Goal: Task Accomplishment & Management: Complete application form

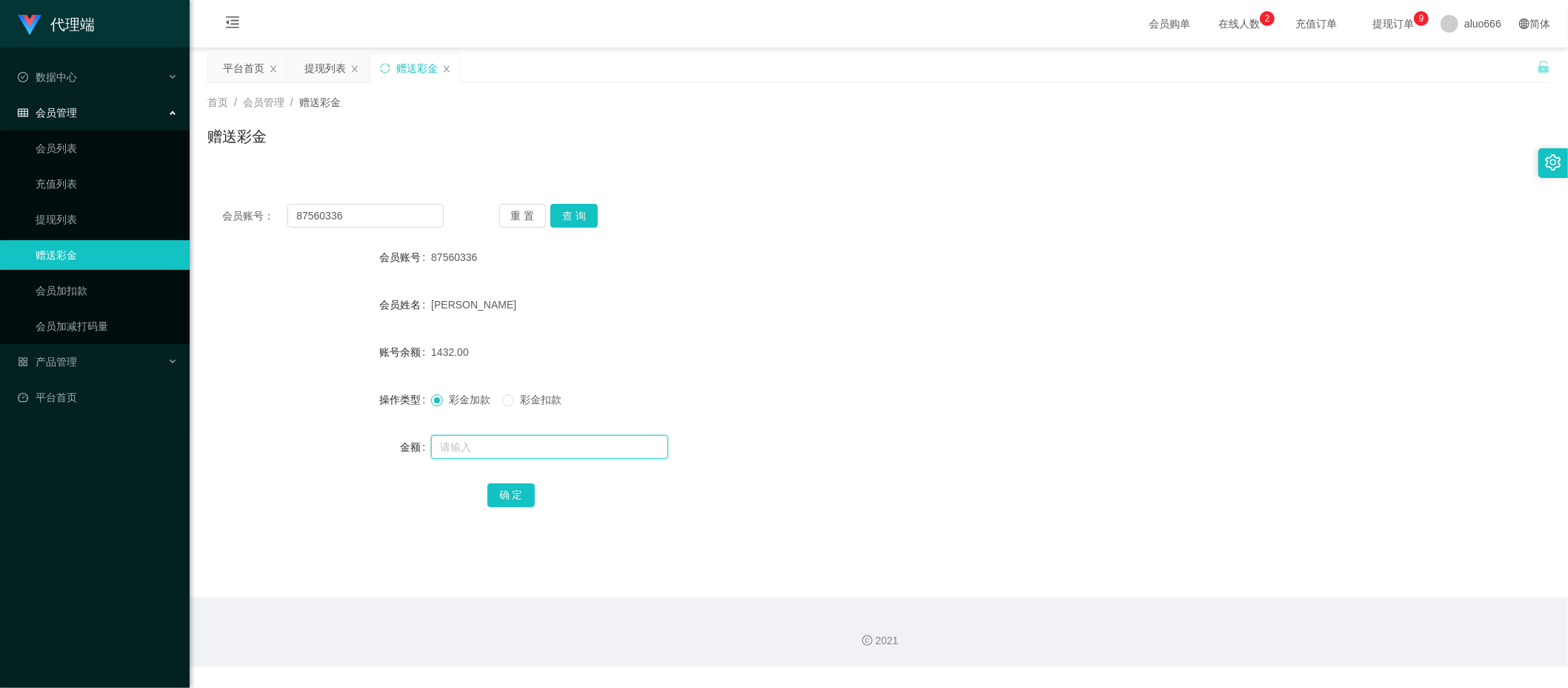
click at [480, 445] on input "text" at bounding box center [549, 446] width 237 height 24
type input "8"
click at [513, 490] on button "确 定" at bounding box center [511, 495] width 47 height 24
click at [1106, 268] on div "87560336" at bounding box center [822, 257] width 784 height 30
click at [513, 442] on input "text" at bounding box center [549, 446] width 237 height 24
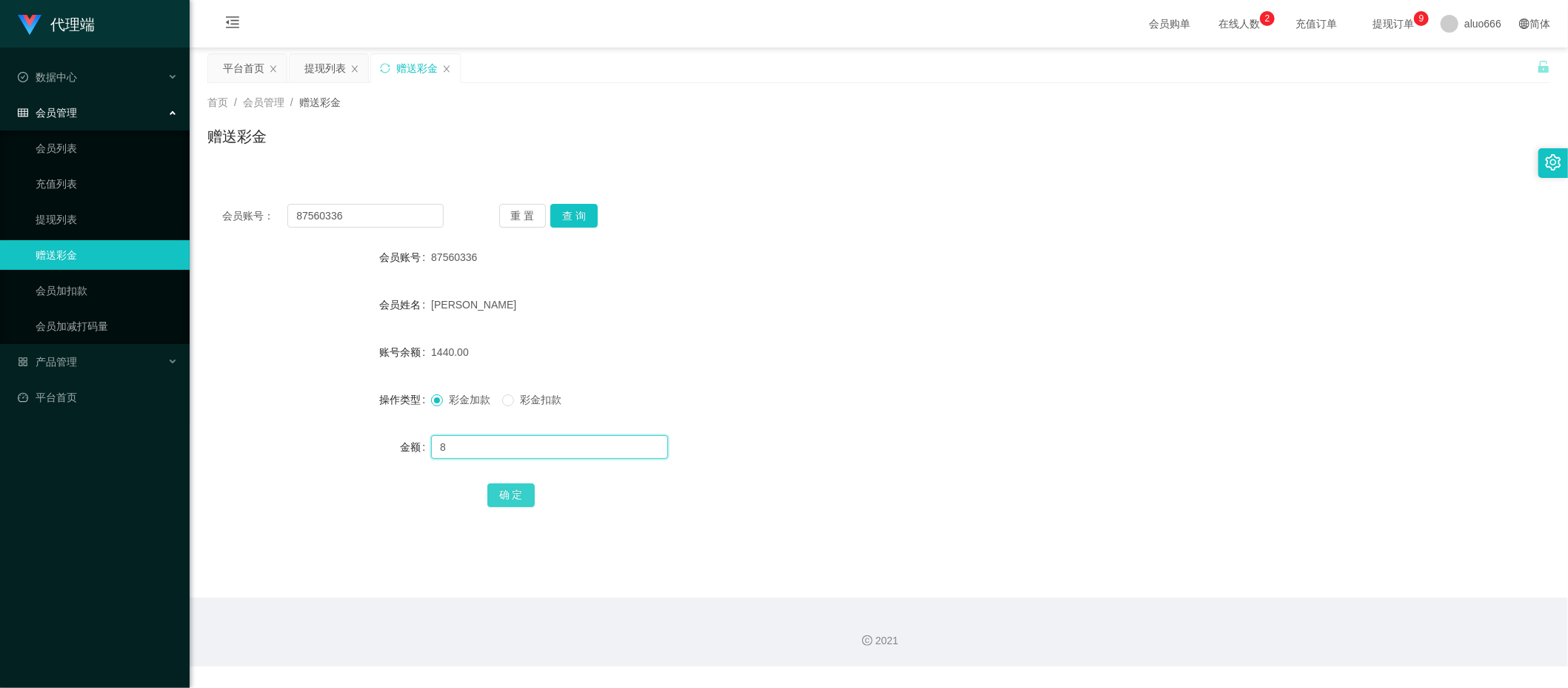
type input "8"
click at [522, 495] on button "确 定" at bounding box center [511, 495] width 47 height 24
click at [939, 258] on div "87560336" at bounding box center [822, 257] width 784 height 30
click at [451, 446] on input "text" at bounding box center [549, 446] width 237 height 24
type input "8"
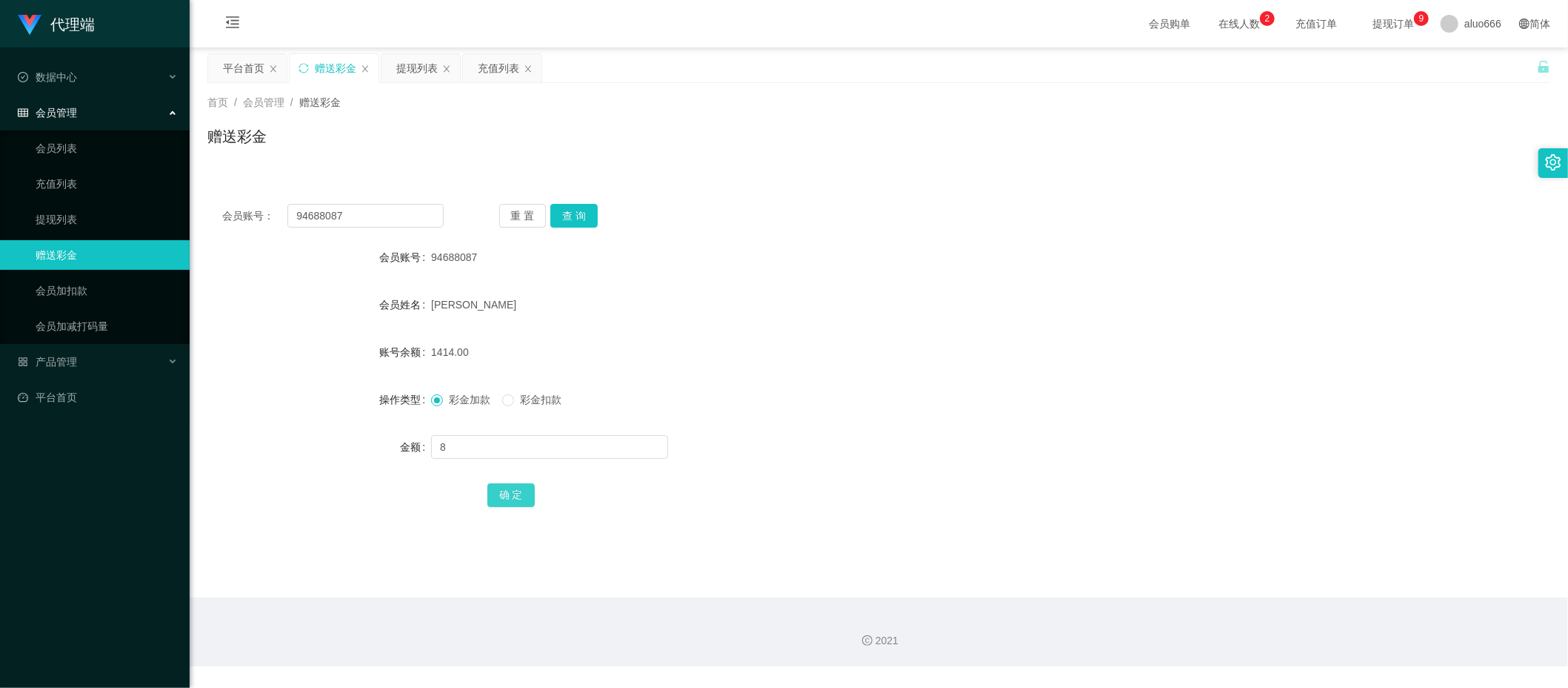
click at [504, 490] on button "确 定" at bounding box center [511, 495] width 47 height 24
click at [700, 336] on form "会员账号 94688087 会员姓名 [PERSON_NAME] 账号余额 1422.00 操作类型 彩金加款 彩金扣款 金额 确 定" at bounding box center [879, 376] width 1343 height 267
click at [471, 435] on input "text" at bounding box center [549, 446] width 237 height 24
type input "8"
click at [505, 486] on button "确 定" at bounding box center [511, 495] width 47 height 24
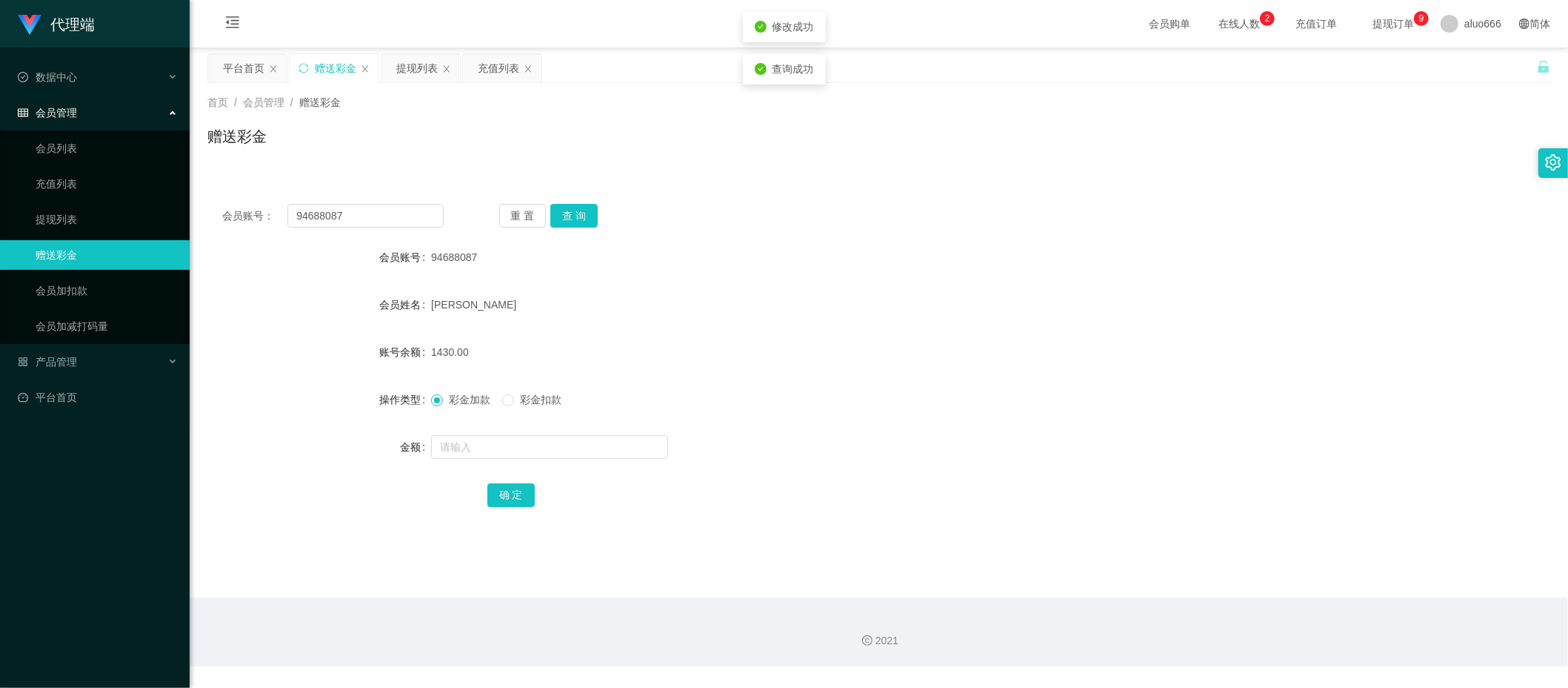
click at [1004, 218] on div "会员账号： 94688087 重 置 查 询" at bounding box center [879, 215] width 1343 height 24
